Goal: Task Accomplishment & Management: Manage account settings

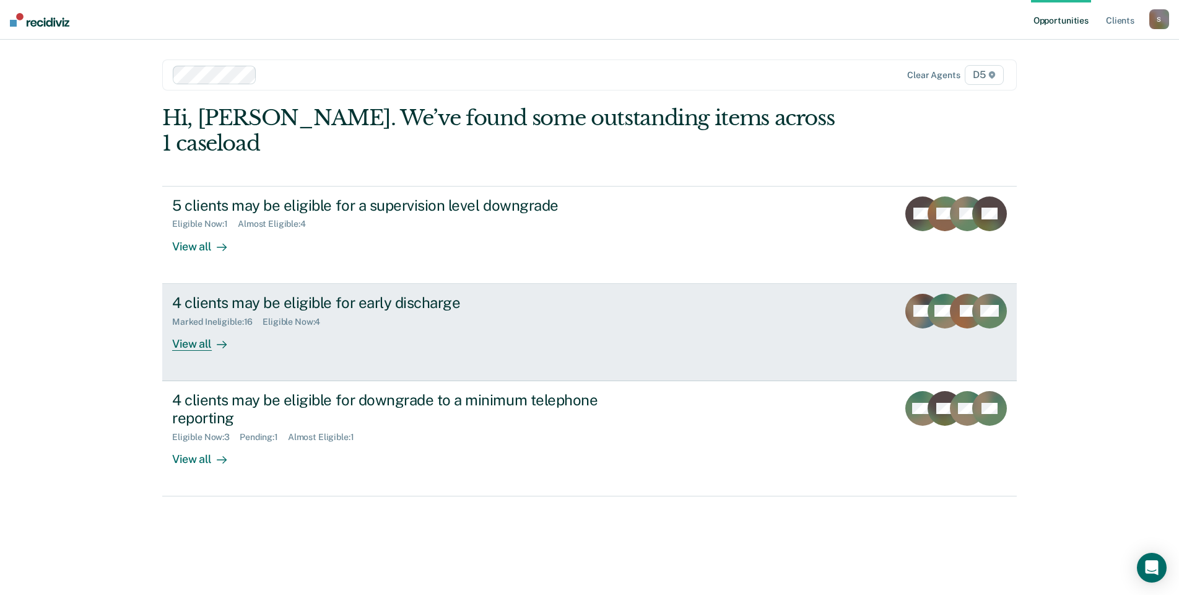
click at [721, 284] on link "4 clients may be eligible for early discharge Marked Ineligible : 16 Eligible N…" at bounding box center [589, 332] width 855 height 97
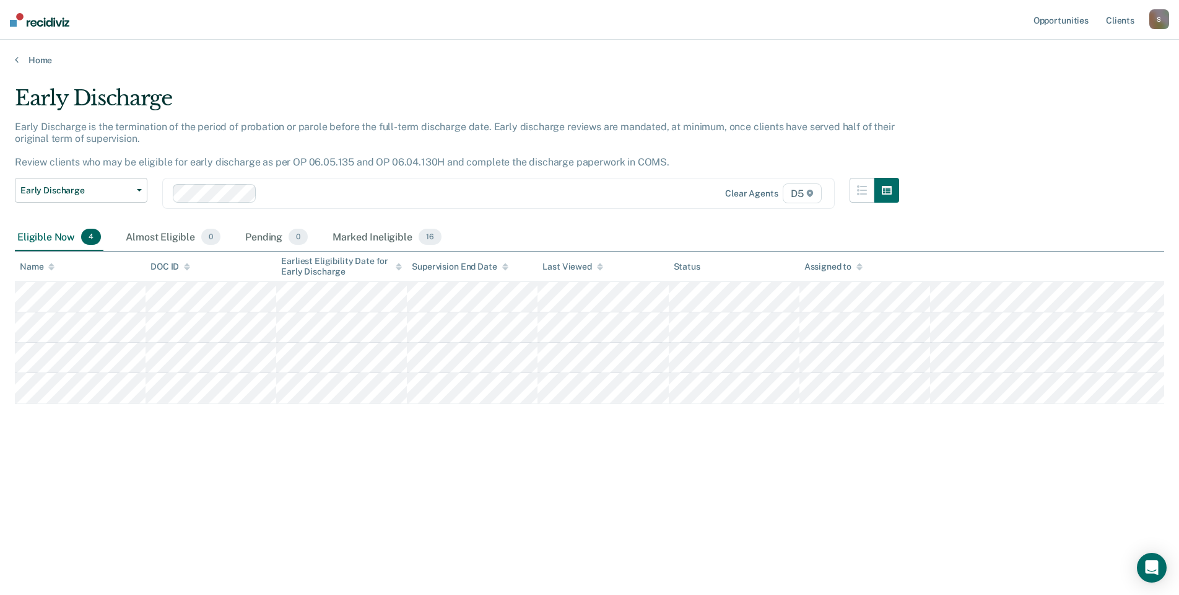
click at [404, 512] on div "Early Discharge Early Discharge is the termination of the period of probation o…" at bounding box center [590, 313] width 1150 height 456
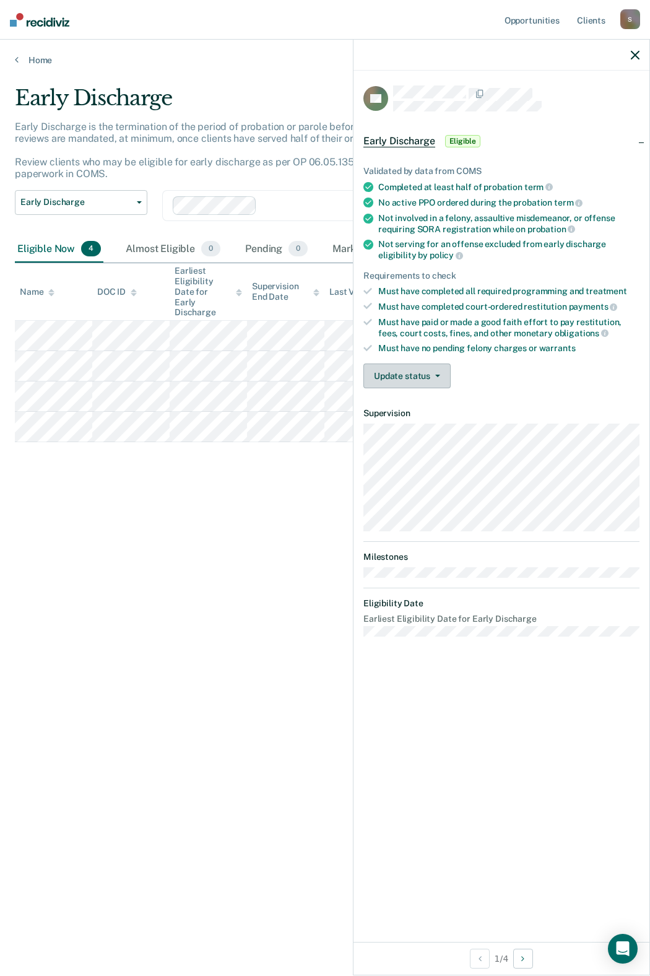
click at [442, 377] on button "Update status" at bounding box center [407, 376] width 87 height 25
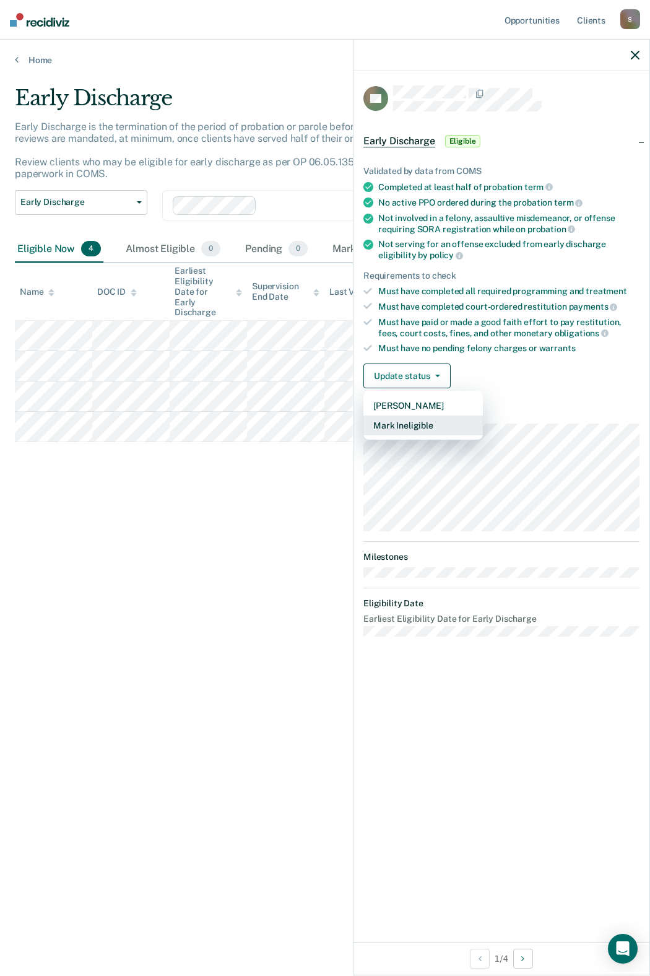
click at [416, 425] on button "Mark Ineligible" at bounding box center [424, 426] width 120 height 20
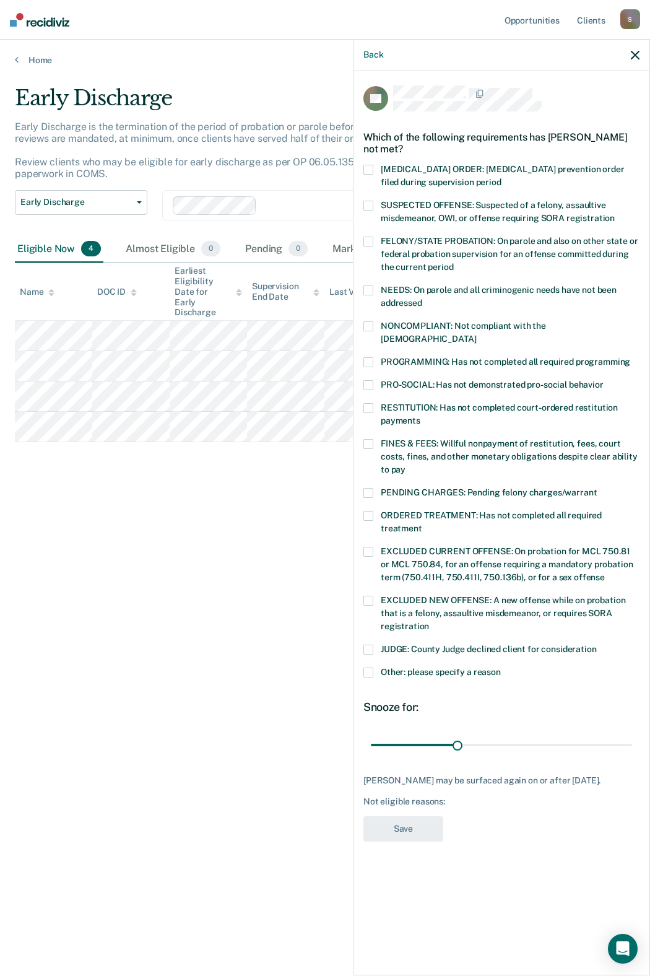
click at [371, 511] on span at bounding box center [369, 516] width 10 height 10
click at [422, 524] on input "ORDERED TREATMENT: Has not completed all required treatment" at bounding box center [422, 524] width 0 height 0
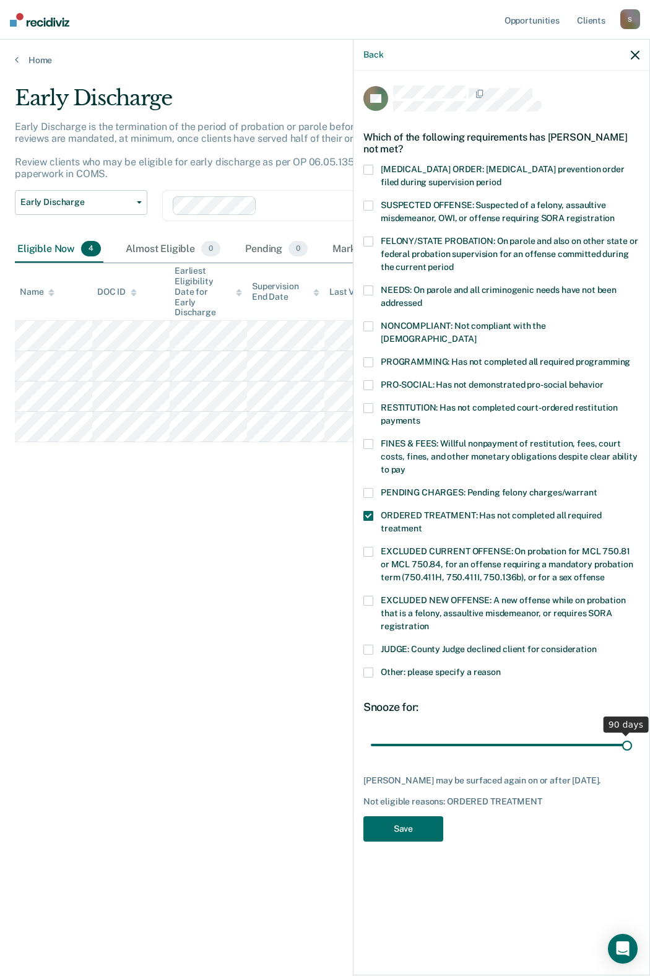
drag, startPoint x: 495, startPoint y: 726, endPoint x: 650, endPoint y: 744, distance: 155.9
type input "90"
click at [632, 594] on input "range" at bounding box center [501, 745] width 261 height 22
click at [413, 594] on button "Save" at bounding box center [404, 828] width 80 height 25
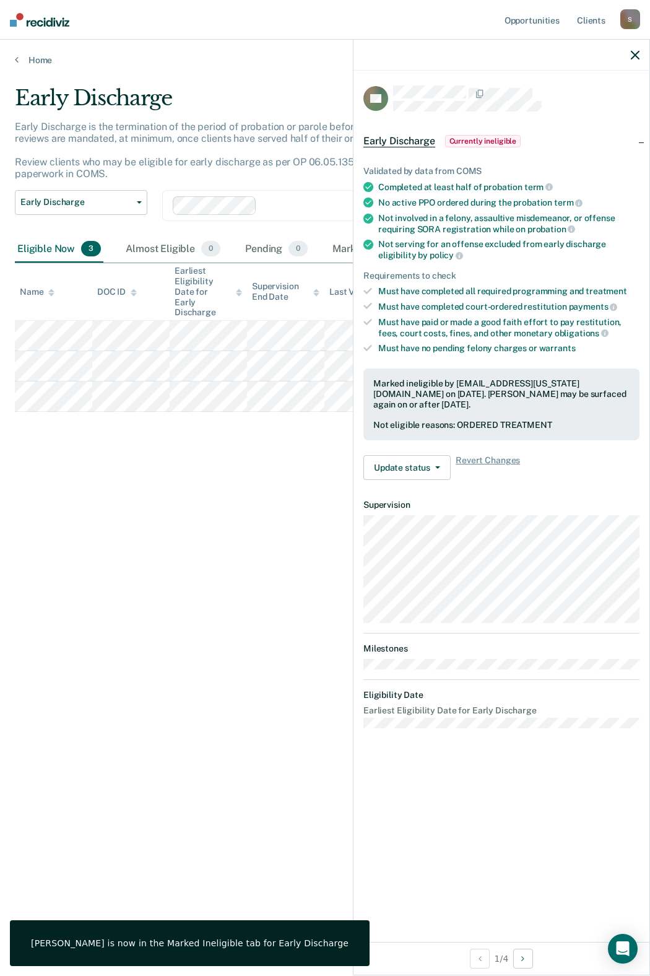
click at [216, 594] on div "Early Discharge Early Discharge is the termination of the period of probation o…" at bounding box center [325, 484] width 621 height 798
click at [635, 55] on icon "button" at bounding box center [635, 55] width 9 height 9
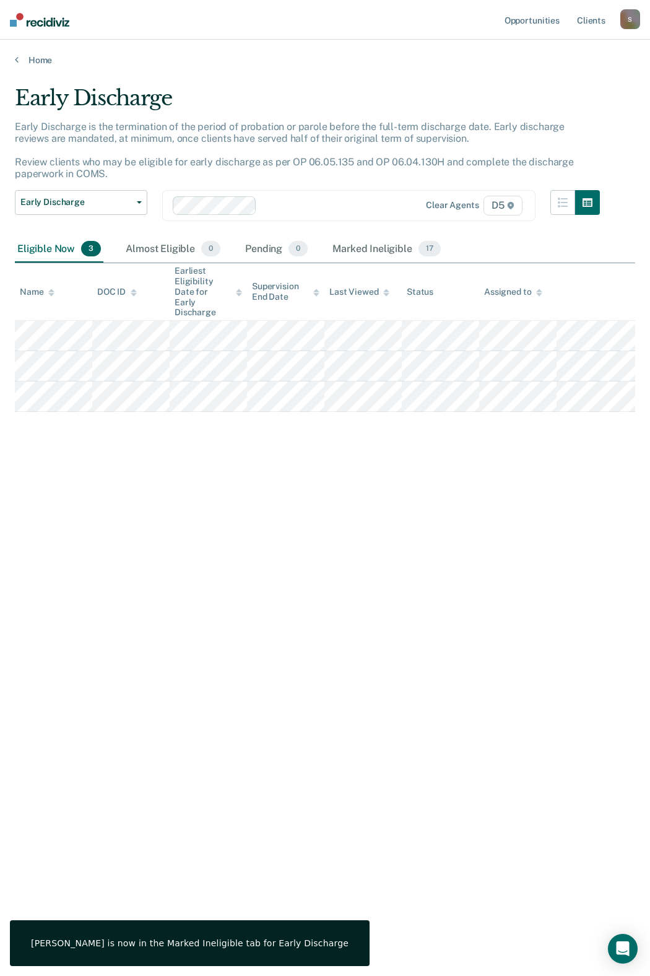
click at [206, 563] on div "Early Discharge Early Discharge is the termination of the period of probation o…" at bounding box center [325, 484] width 621 height 798
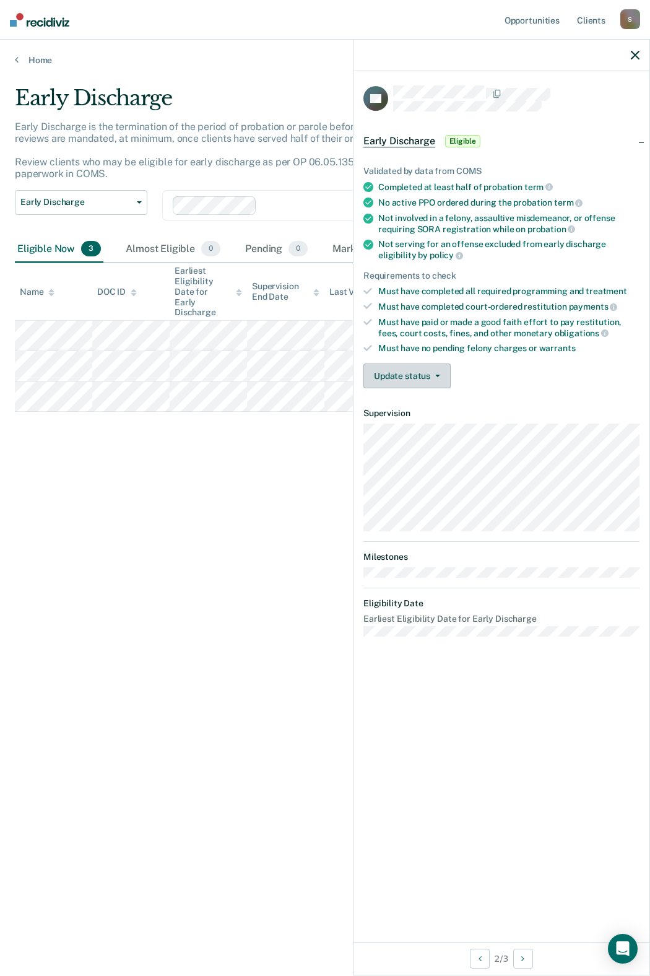
click at [419, 365] on button "Update status" at bounding box center [407, 376] width 87 height 25
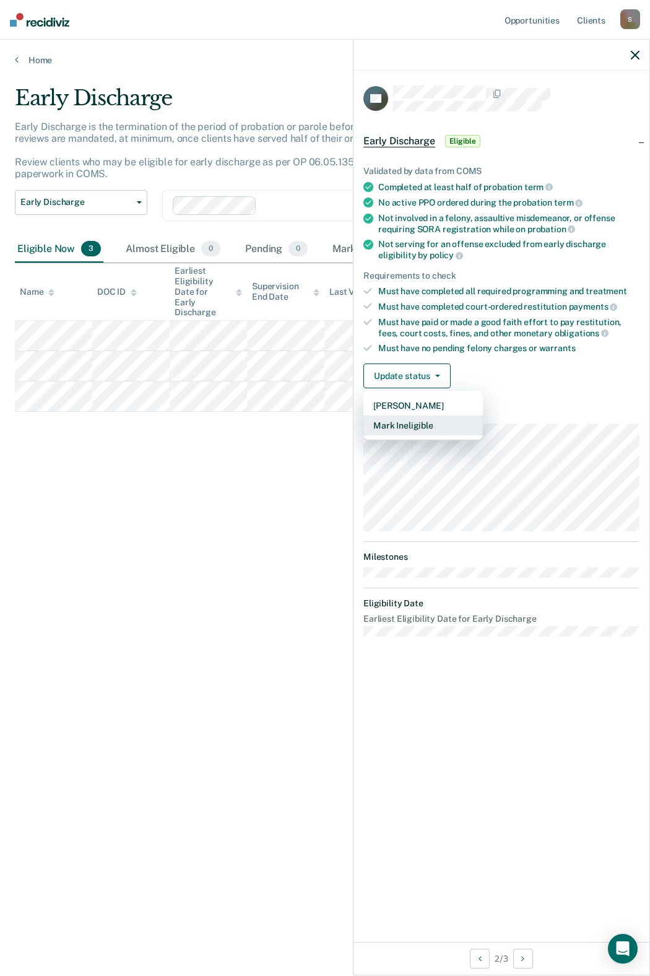
click at [396, 421] on button "Mark Ineligible" at bounding box center [424, 426] width 120 height 20
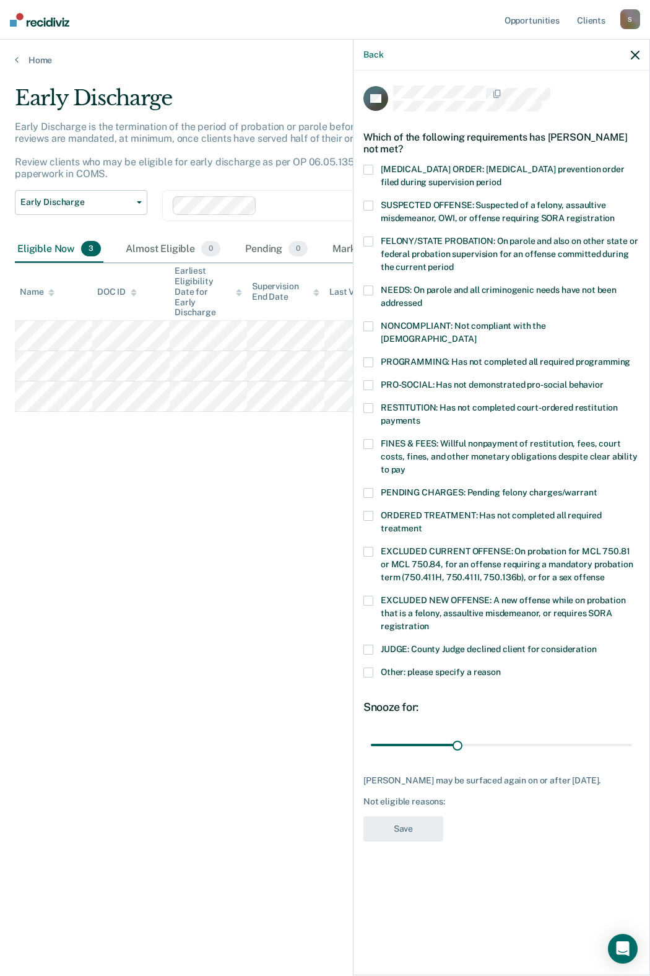
click at [367, 439] on span at bounding box center [369, 444] width 10 height 10
click at [406, 465] on input "FINES & FEES: Willful nonpayment of restitution, fees, court costs, fines, and …" at bounding box center [406, 465] width 0 height 0
click at [469, 594] on input "range" at bounding box center [501, 745] width 261 height 22
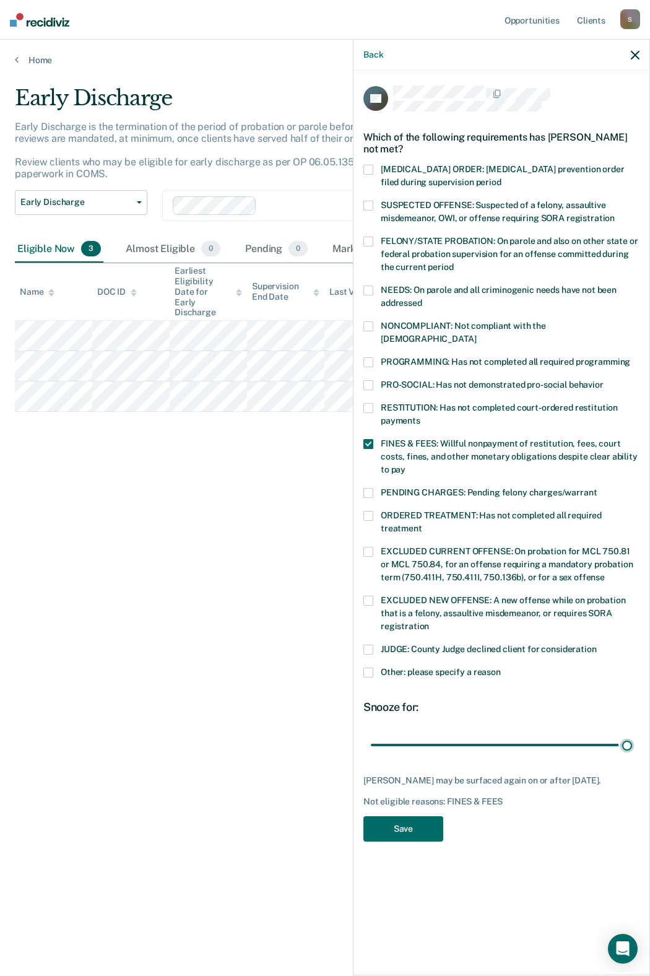
drag, startPoint x: 492, startPoint y: 732, endPoint x: 641, endPoint y: 726, distance: 149.4
type input "90"
click at [632, 594] on input "range" at bounding box center [501, 745] width 261 height 22
click at [427, 594] on div "PD Which of the following requirements has [PERSON_NAME] not met? [MEDICAL_DATA…" at bounding box center [502, 467] width 276 height 764
click at [419, 594] on button "Save" at bounding box center [404, 828] width 80 height 25
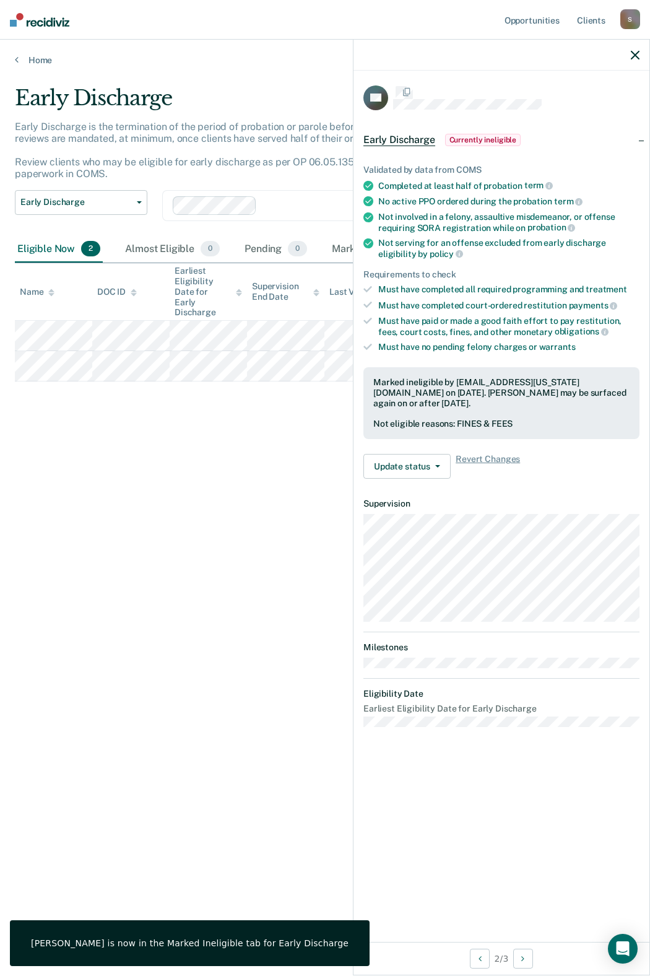
click at [178, 500] on div "Early Discharge Early Discharge is the termination of the period of probation o…" at bounding box center [325, 484] width 621 height 798
click at [635, 53] on icon "button" at bounding box center [635, 55] width 9 height 9
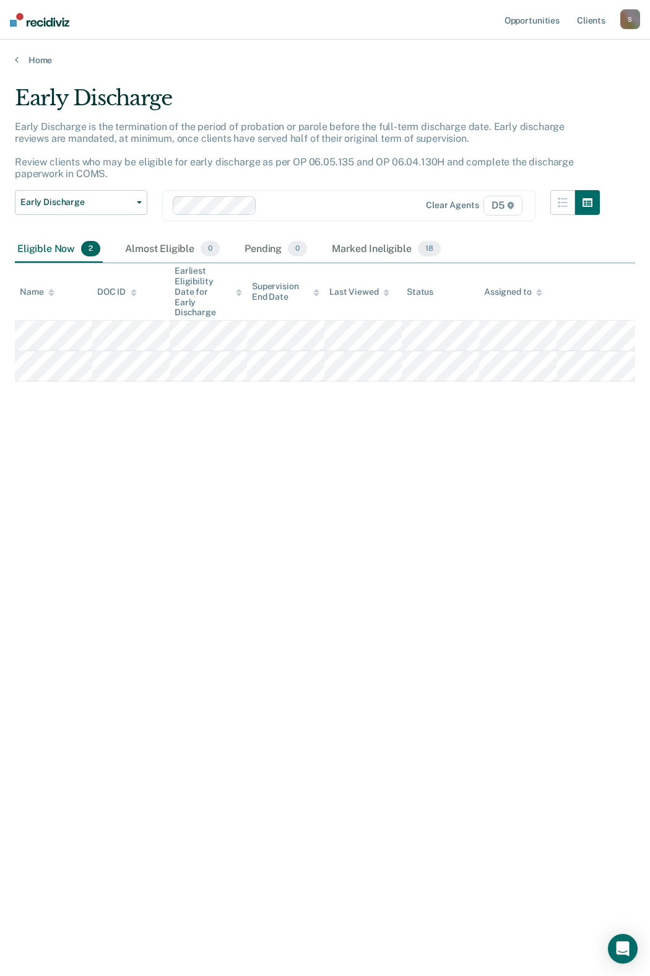
click at [319, 489] on div "Early Discharge Early Discharge is the termination of the period of probation o…" at bounding box center [325, 484] width 621 height 798
